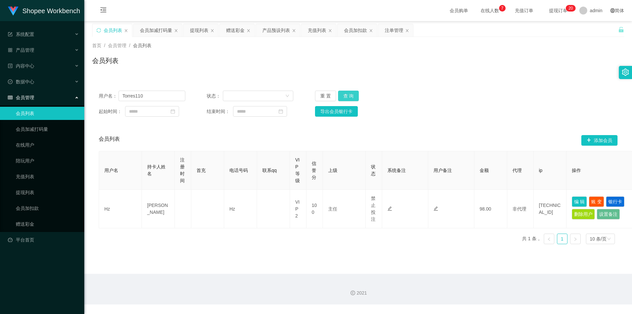
type input "Torres110"
click at [351, 92] on button "查 询" at bounding box center [348, 96] width 21 height 11
click at [151, 27] on div "会员加减打码量" at bounding box center [156, 30] width 32 height 13
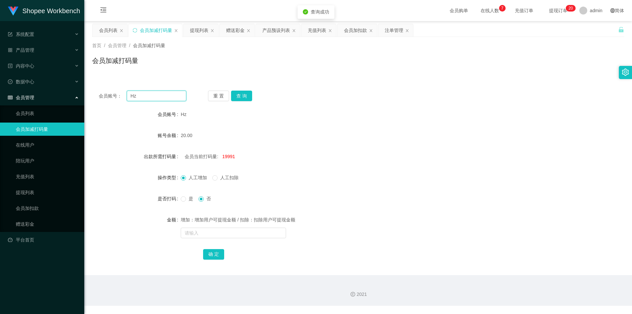
click at [152, 97] on input "Hz" at bounding box center [157, 96] width 60 height 11
paste input "Torres110"
type input "Torres110"
click at [239, 95] on button "查 询" at bounding box center [241, 96] width 21 height 11
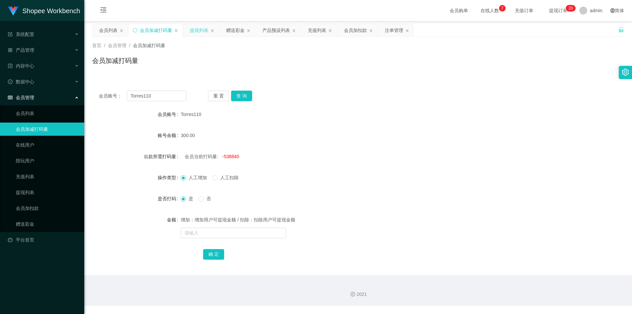
click at [198, 35] on div "提现列表" at bounding box center [199, 30] width 18 height 13
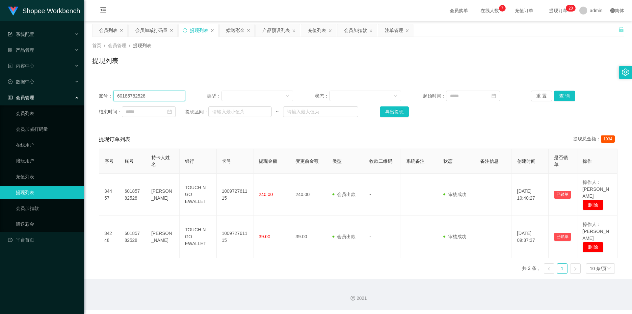
click at [156, 101] on input "60185782528" at bounding box center [149, 96] width 72 height 11
paste input "Torres110"
type input "Torres110"
drag, startPoint x: 564, startPoint y: 93, endPoint x: 561, endPoint y: 95, distance: 4.0
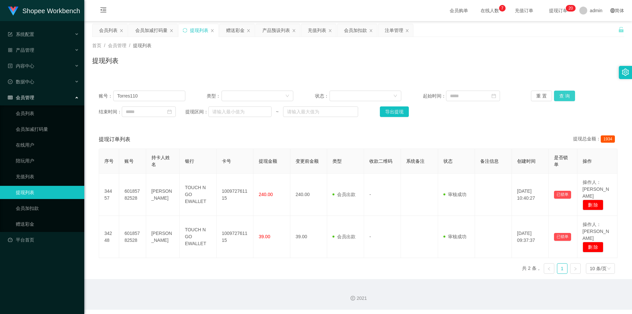
click at [564, 93] on button "查 询" at bounding box center [564, 96] width 21 height 11
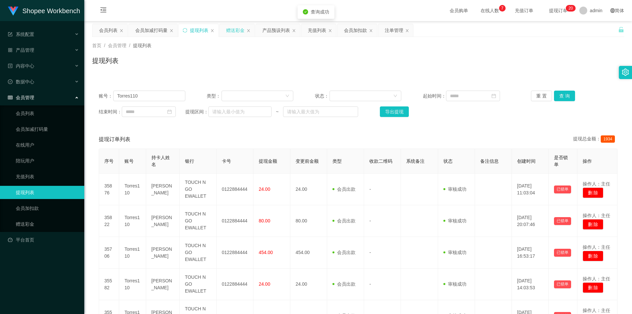
click at [234, 30] on div "赠送彩金" at bounding box center [235, 30] width 18 height 13
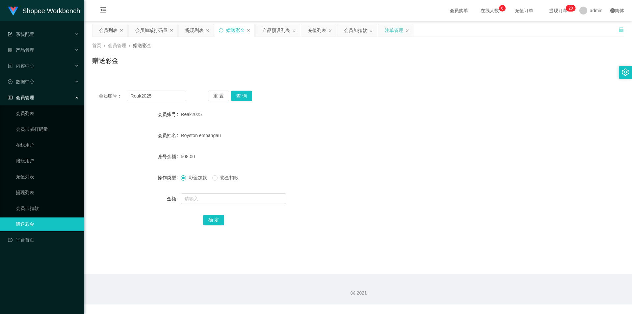
click at [394, 32] on div "注单管理" at bounding box center [394, 30] width 18 height 13
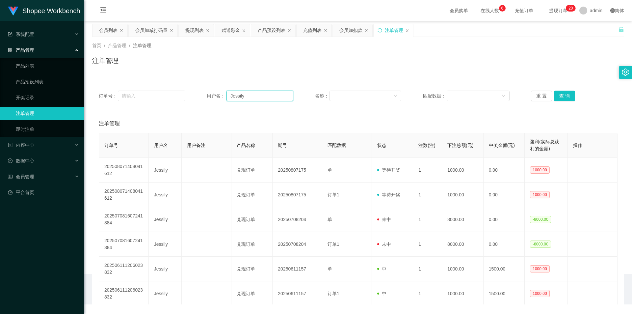
click at [279, 91] on input "Jessily" at bounding box center [259, 96] width 67 height 11
paste input "Torres110"
type input "Torres110"
click at [559, 94] on button "查 询" at bounding box center [564, 96] width 21 height 11
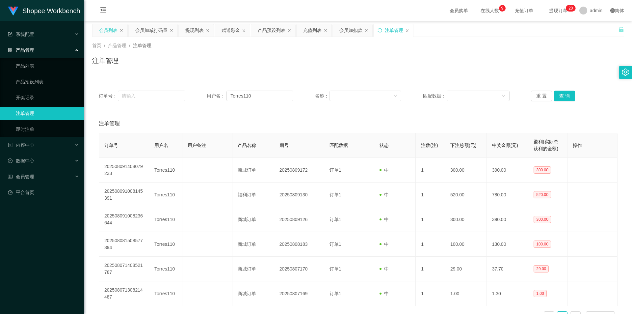
click at [108, 33] on div "会员列表" at bounding box center [108, 30] width 18 height 13
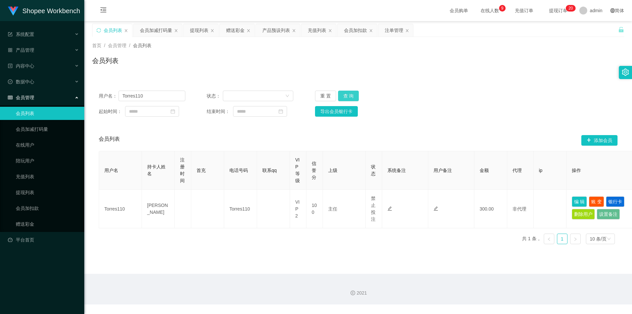
click at [349, 95] on button "查 询" at bounding box center [348, 96] width 21 height 11
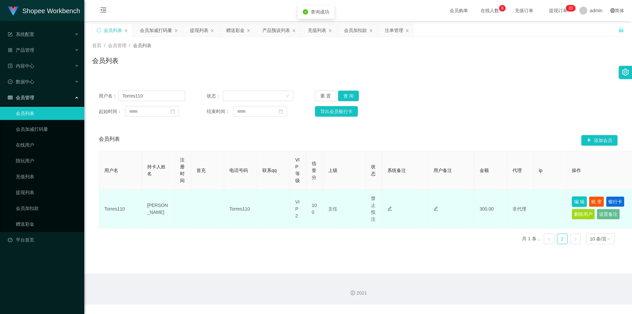
click at [578, 200] on button "编 辑" at bounding box center [579, 201] width 15 height 11
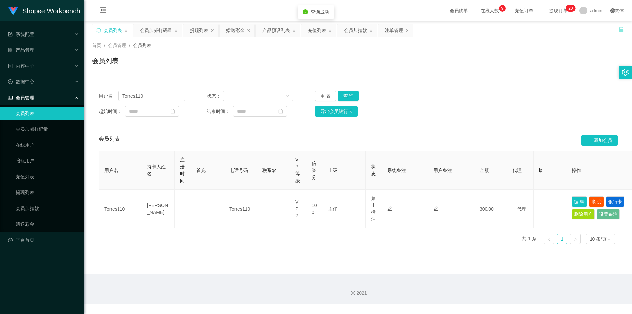
type input "Torres110"
type input "[PERSON_NAME]"
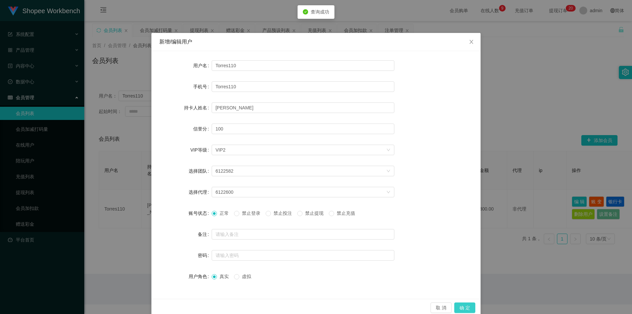
click at [462, 305] on button "确 定" at bounding box center [464, 307] width 21 height 11
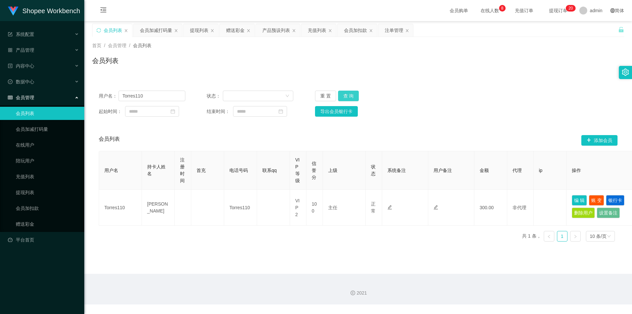
click at [348, 92] on button "查 询" at bounding box center [348, 96] width 21 height 11
drag, startPoint x: 352, startPoint y: 96, endPoint x: 363, endPoint y: 95, distance: 10.9
click at [352, 96] on button "查 询" at bounding box center [348, 96] width 21 height 11
click at [347, 100] on button "查 询" at bounding box center [348, 96] width 21 height 11
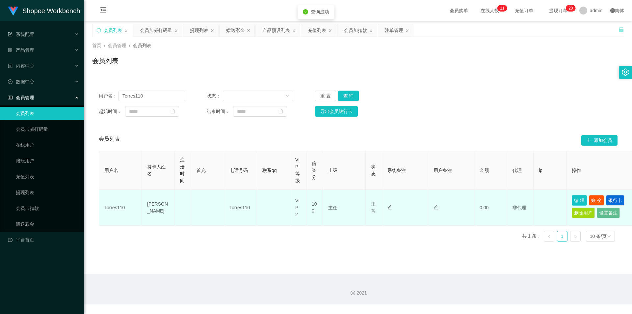
click at [578, 199] on button "编 辑" at bounding box center [579, 200] width 15 height 11
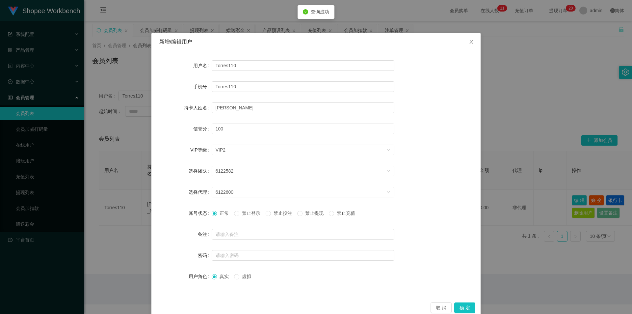
click at [292, 213] on span "禁止投注" at bounding box center [283, 212] width 24 height 5
click at [462, 305] on button "确 定" at bounding box center [464, 307] width 21 height 11
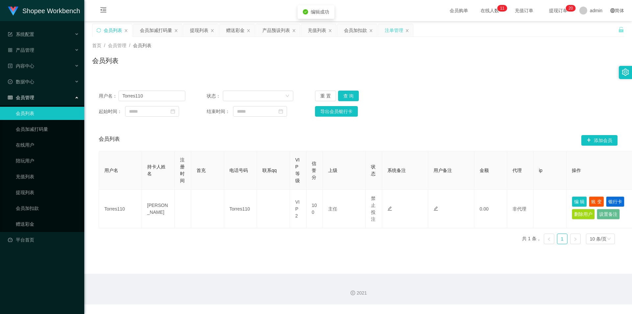
click at [389, 31] on div "注单管理" at bounding box center [394, 30] width 18 height 13
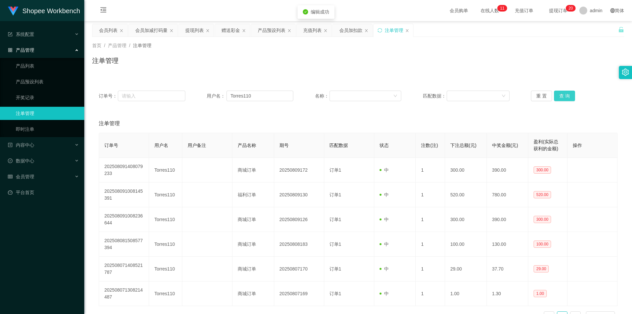
click at [568, 95] on button "查 询" at bounding box center [564, 96] width 21 height 11
click at [562, 94] on button "查 询" at bounding box center [564, 96] width 21 height 11
click at [267, 28] on div "产品预设列表" at bounding box center [272, 30] width 28 height 13
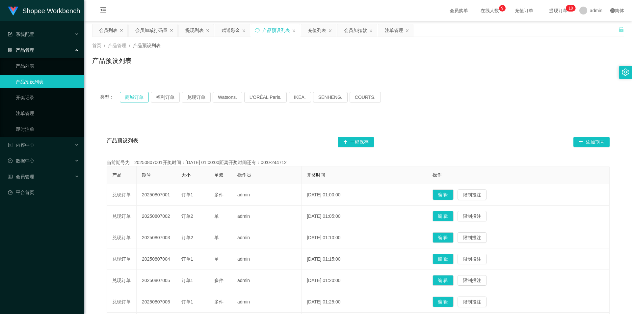
click at [128, 97] on button "商城订单" at bounding box center [134, 97] width 29 height 11
click at [104, 31] on div "会员列表" at bounding box center [108, 30] width 18 height 13
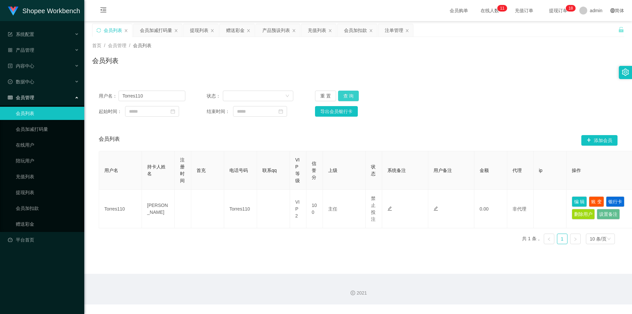
click at [345, 94] on button "查 询" at bounding box center [348, 96] width 21 height 11
click at [237, 33] on div "赠送彩金" at bounding box center [235, 30] width 18 height 13
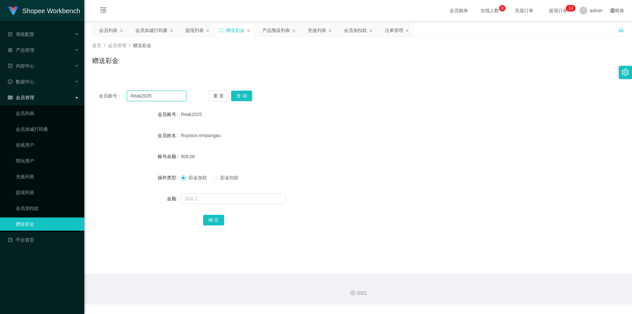
click at [155, 97] on input "Reak2025" at bounding box center [157, 96] width 60 height 11
paste input "[PERSON_NAME]"
click at [248, 97] on button "查 询" at bounding box center [241, 96] width 21 height 11
click at [212, 195] on input "text" at bounding box center [233, 198] width 105 height 11
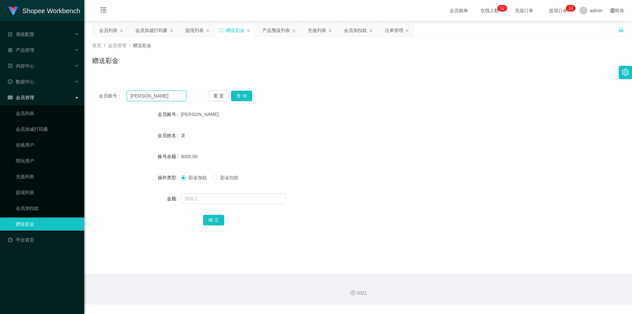
click at [157, 97] on input "[PERSON_NAME]" at bounding box center [157, 96] width 60 height 11
paste input "LAWLEE"
type input "LAWLEE"
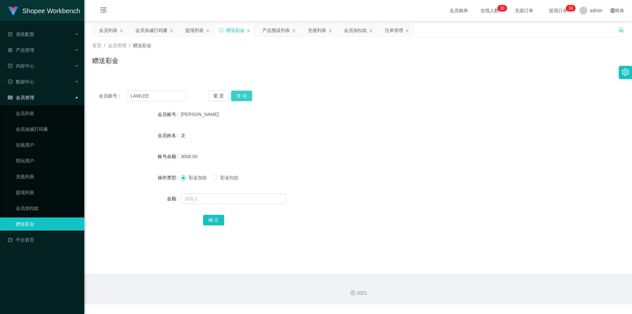
click at [249, 94] on button "查 询" at bounding box center [241, 96] width 21 height 11
